Goal: Task Accomplishment & Management: Manage account settings

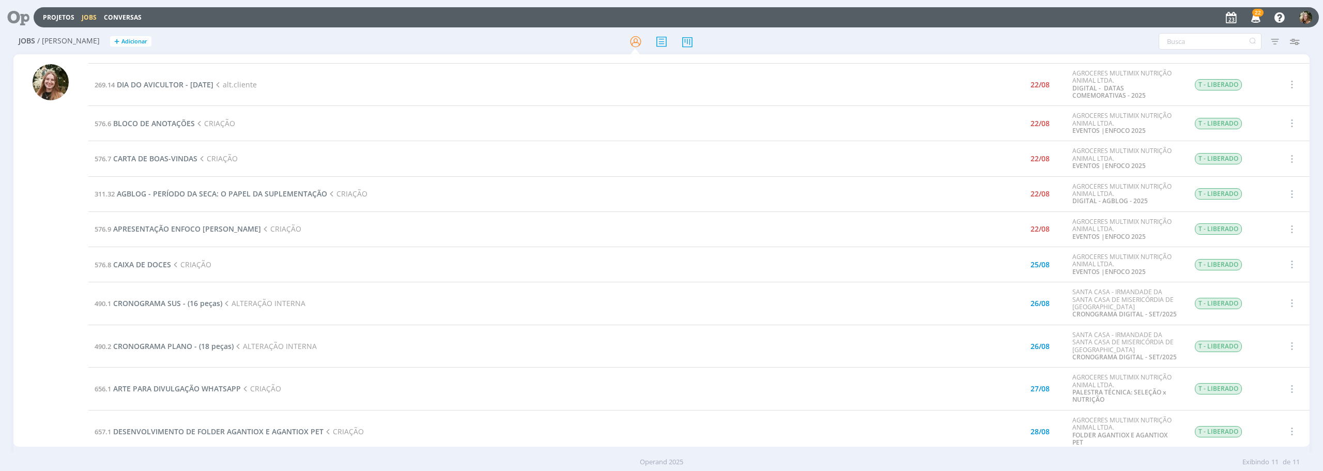
scroll to position [55, 0]
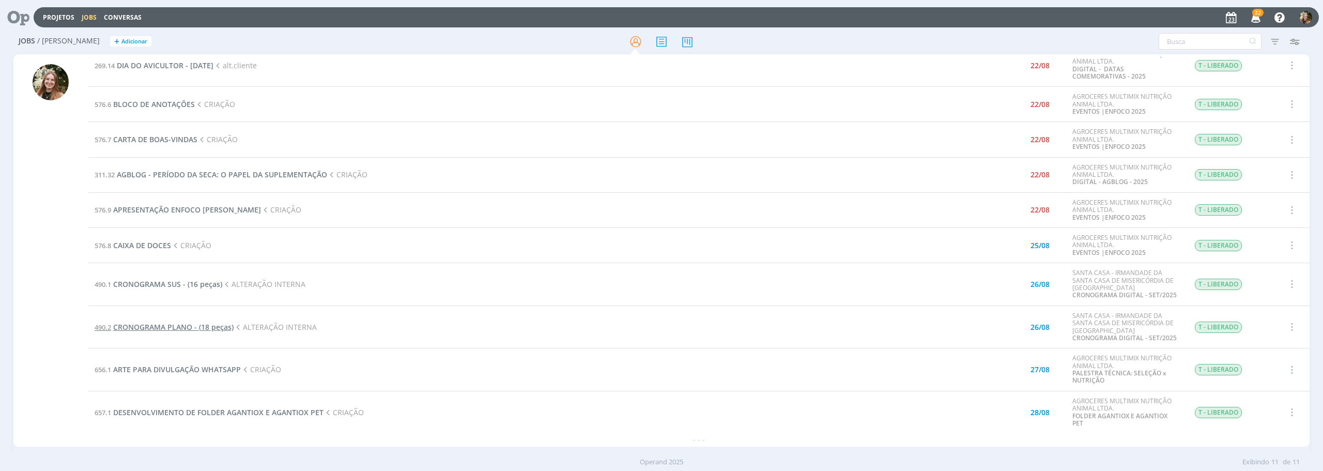
click at [151, 330] on span "CRONOGRAMA PLANO - (18 peças)" at bounding box center [173, 327] width 120 height 10
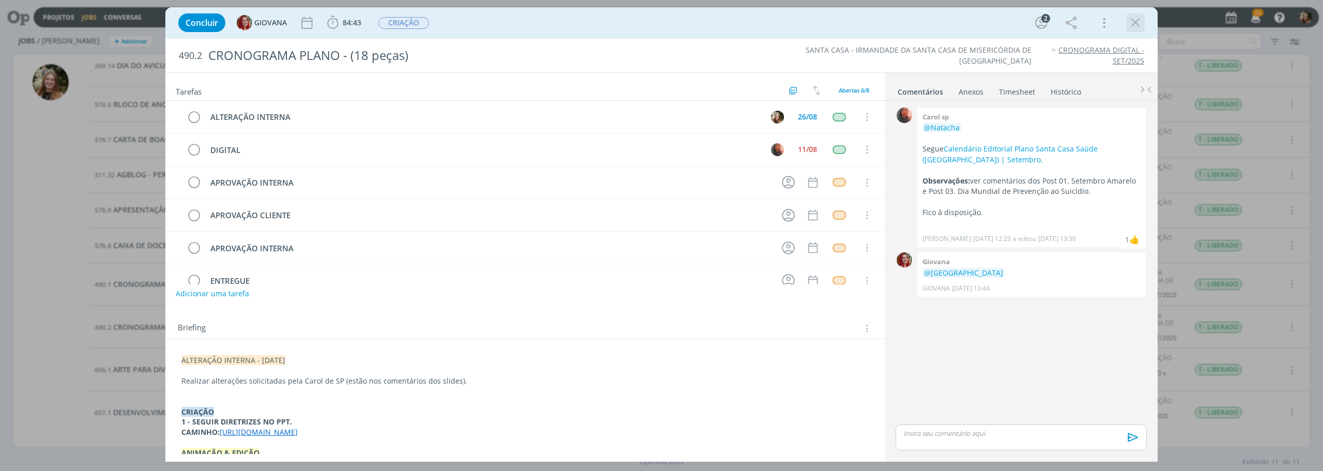
click at [1137, 25] on icon "dialog" at bounding box center [1135, 23] width 16 height 16
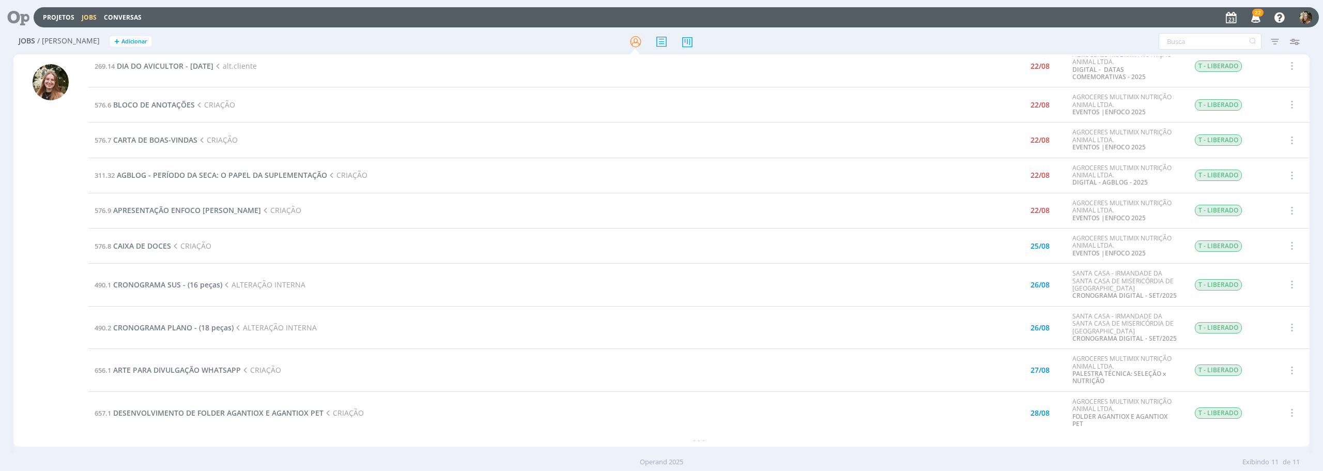
scroll to position [55, 0]
click at [156, 282] on span "CRONOGRAMA SUS - (16 peças)" at bounding box center [167, 284] width 109 height 10
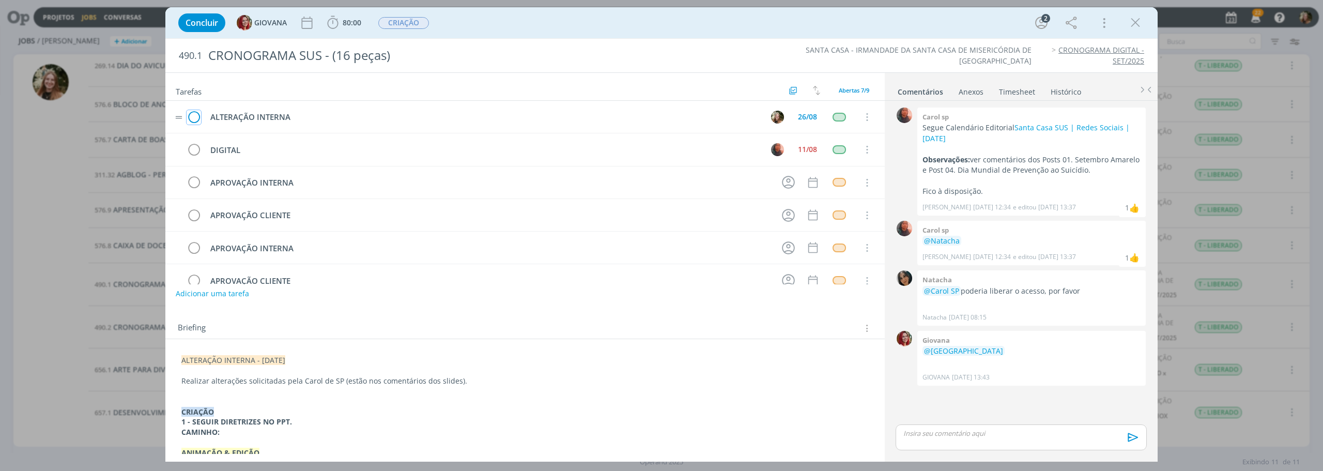
click at [198, 118] on icon "dialog" at bounding box center [194, 118] width 14 height 16
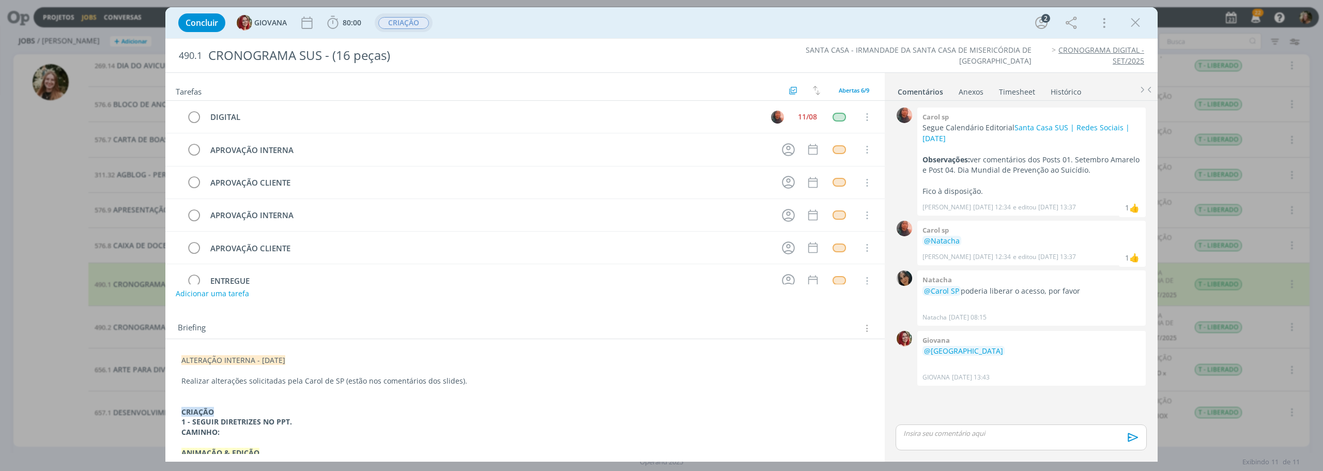
click at [412, 18] on span "CRIAÇÃO" at bounding box center [403, 23] width 51 height 12
drag, startPoint x: 416, startPoint y: 21, endPoint x: 416, endPoint y: 33, distance: 11.4
click at [415, 21] on span "CRIAÇÃO" at bounding box center [403, 23] width 51 height 12
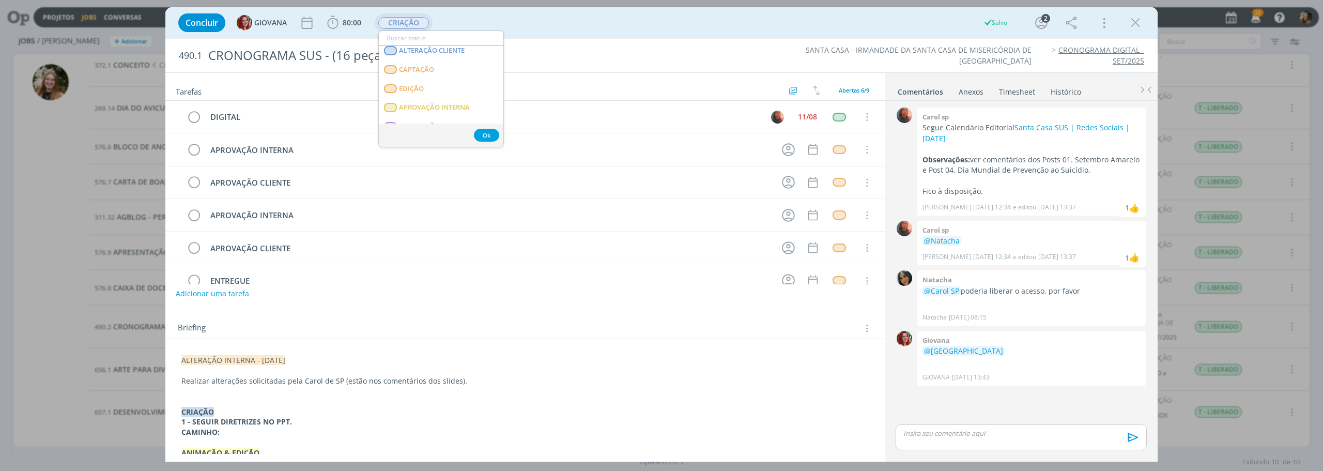
scroll to position [103, 0]
click at [430, 102] on span "APROVAÇÃO INTERNA" at bounding box center [434, 103] width 71 height 8
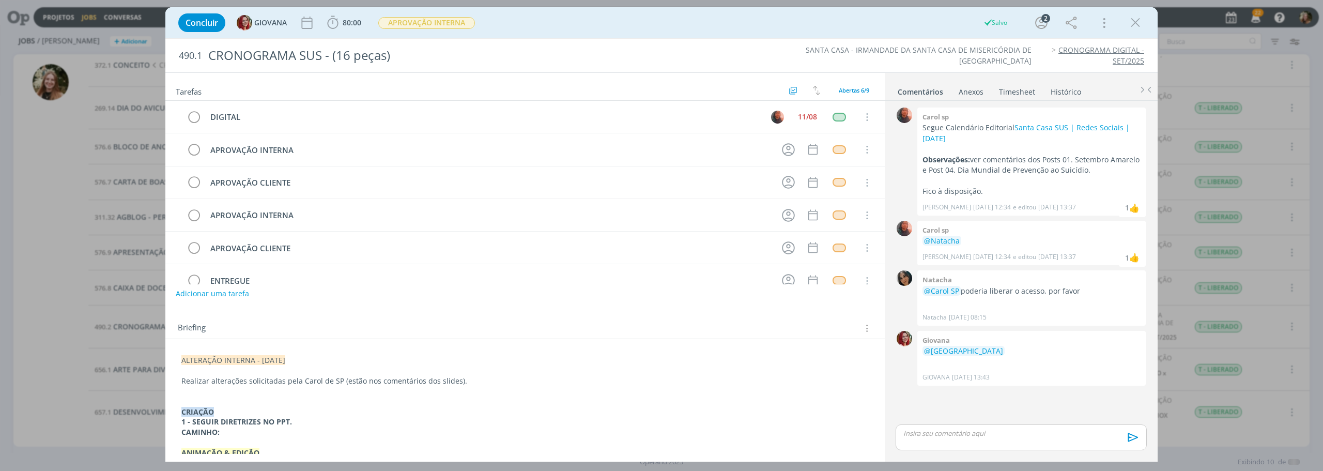
click at [1136, 17] on icon "dialog" at bounding box center [1135, 23] width 16 height 16
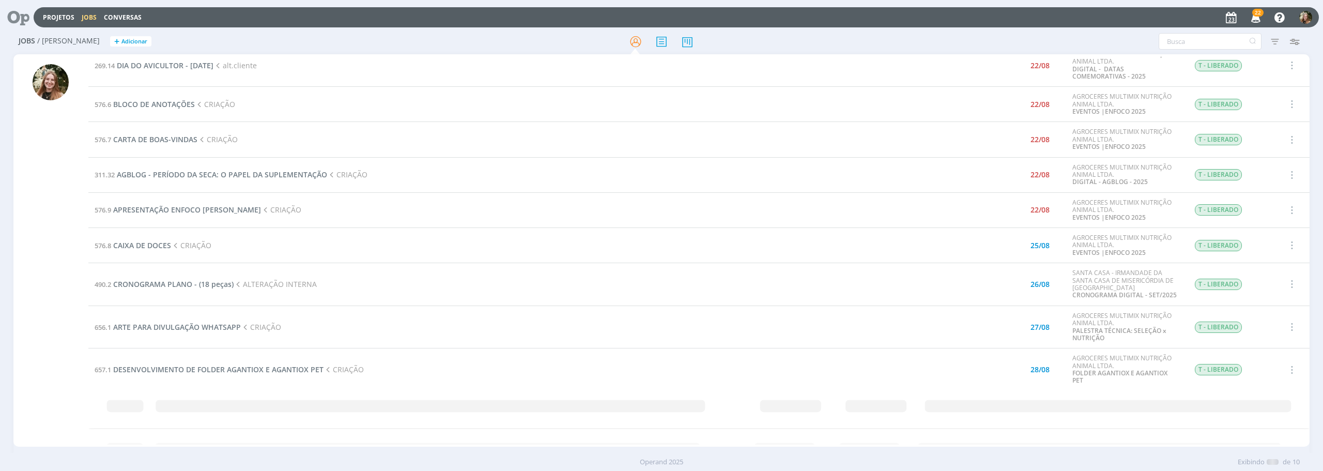
scroll to position [12, 0]
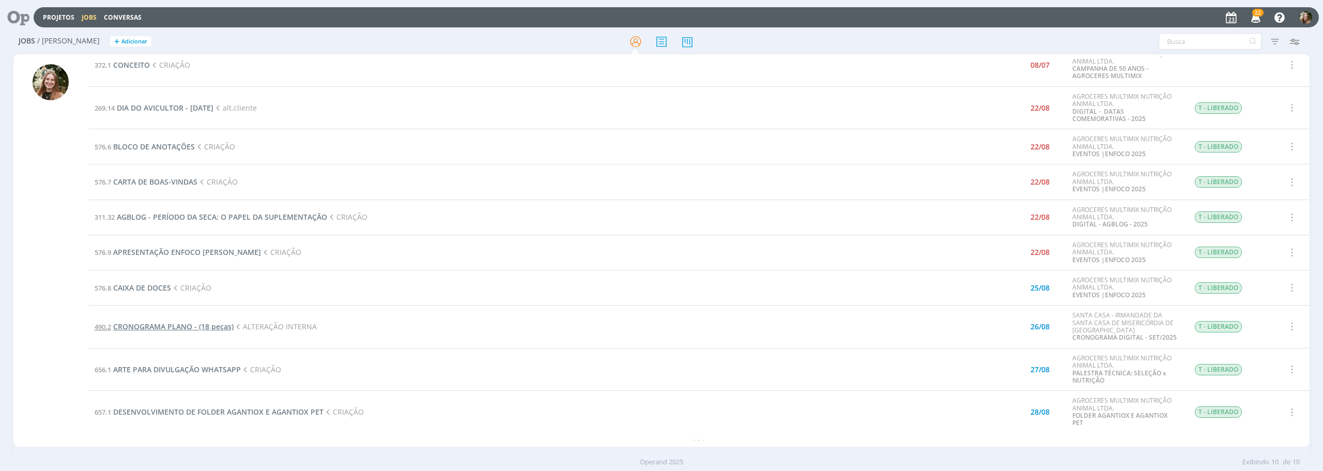
click at [219, 328] on span "CRONOGRAMA PLANO - (18 peças)" at bounding box center [173, 326] width 120 height 10
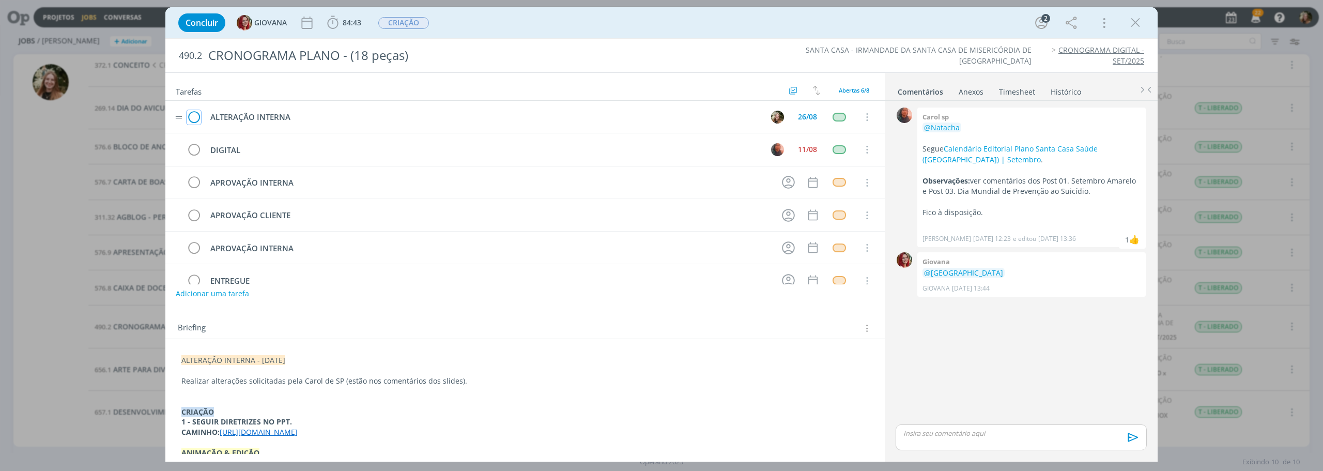
click at [189, 123] on icon "dialog" at bounding box center [194, 118] width 14 height 16
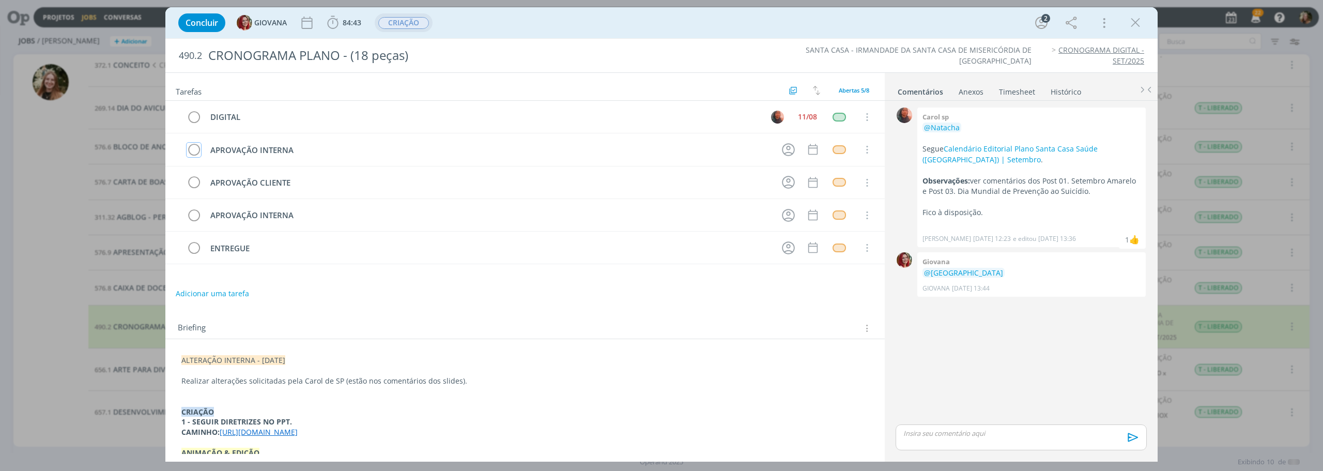
click at [413, 25] on span "CRIAÇÃO" at bounding box center [403, 23] width 51 height 12
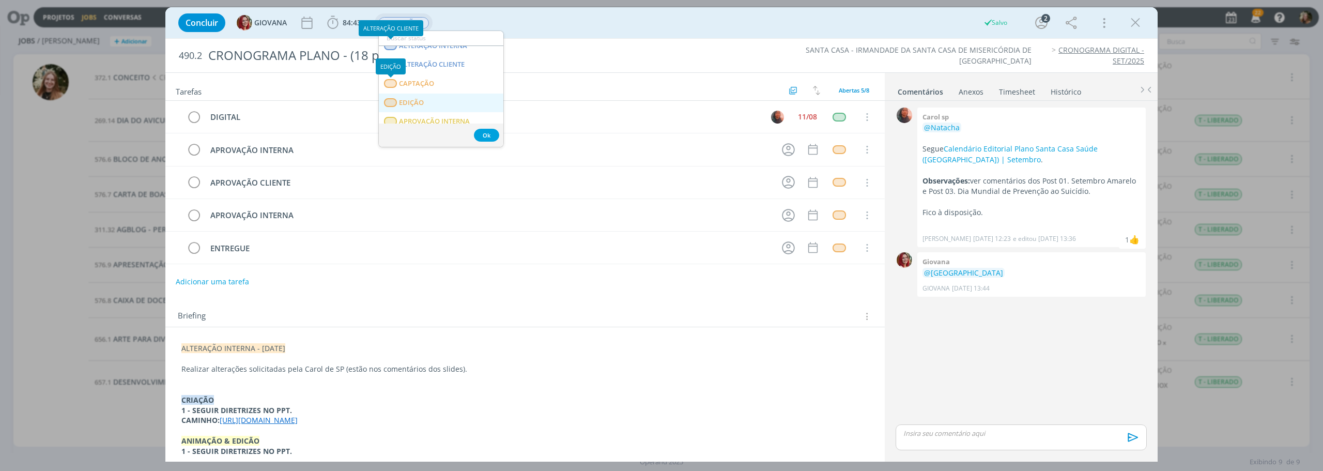
scroll to position [103, 0]
click at [399, 104] on span "APROVAÇÃO INTERNA" at bounding box center [434, 103] width 71 height 8
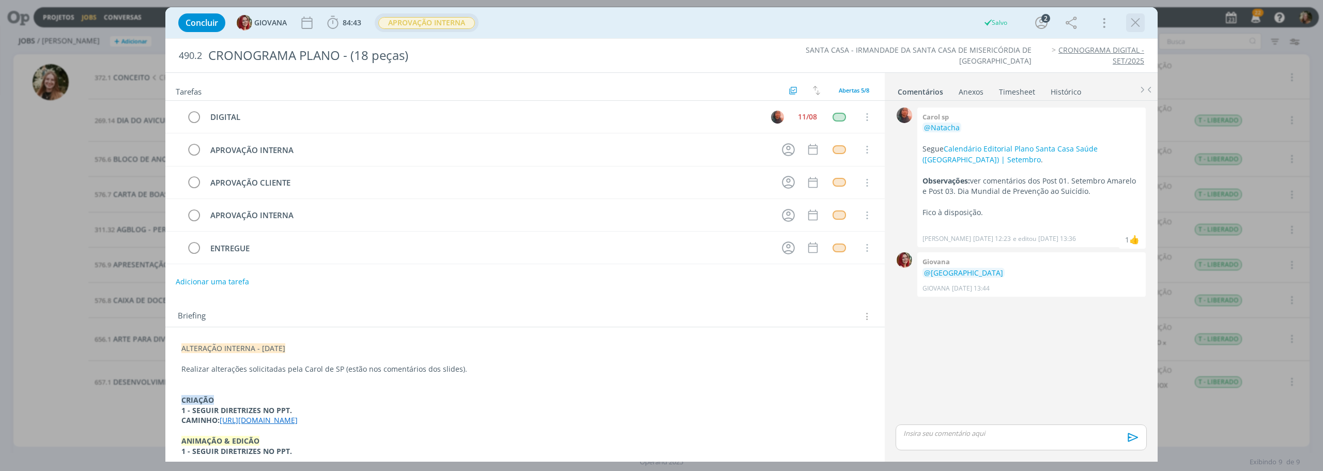
click at [1128, 19] on icon "dialog" at bounding box center [1135, 23] width 16 height 16
